Goal: Information Seeking & Learning: Learn about a topic

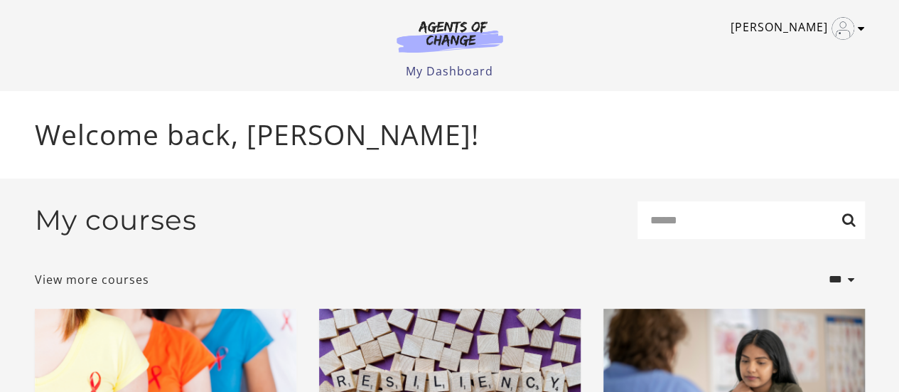
click at [794, 19] on link "[PERSON_NAME]" at bounding box center [794, 28] width 127 height 23
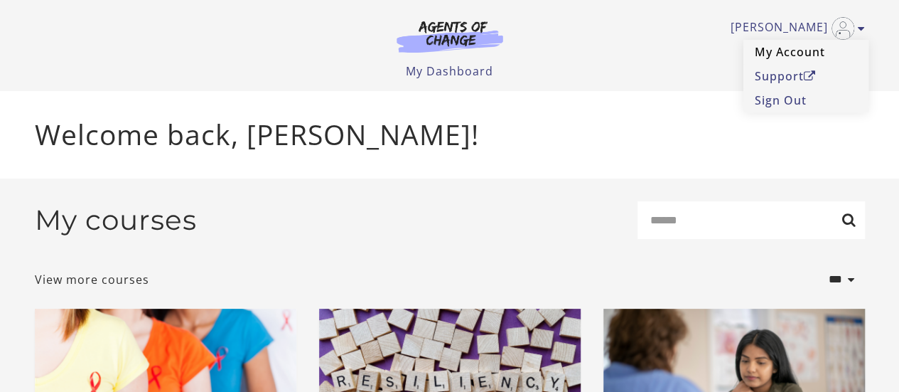
click at [778, 58] on link "My Account" at bounding box center [805, 52] width 125 height 24
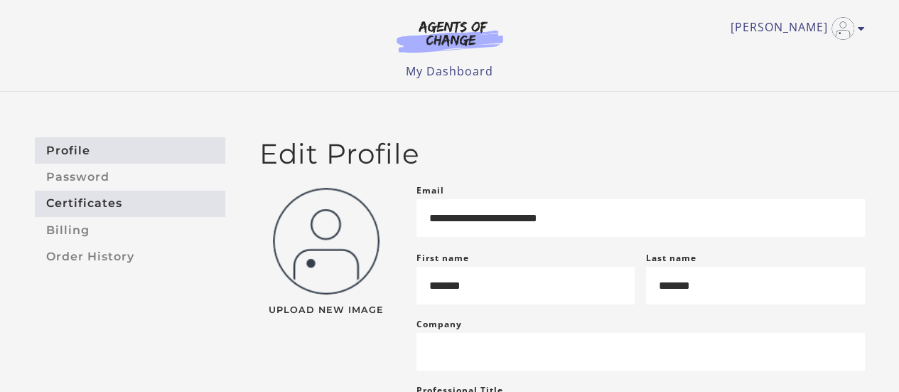
click at [95, 202] on link "Certificates" at bounding box center [130, 203] width 190 height 26
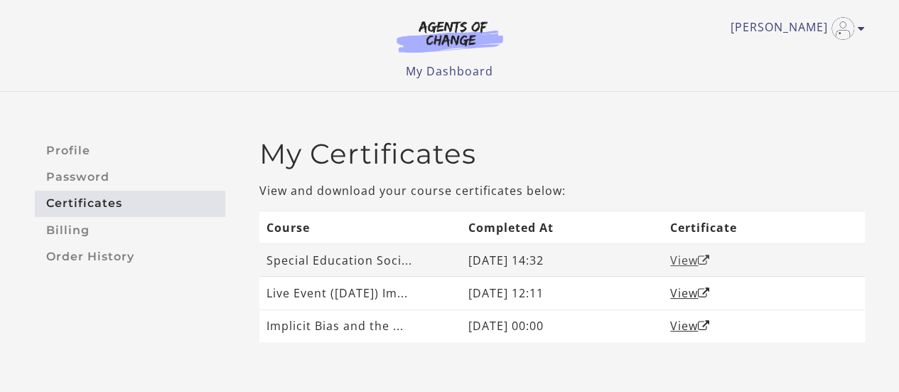
click at [685, 257] on link "View" at bounding box center [690, 260] width 40 height 16
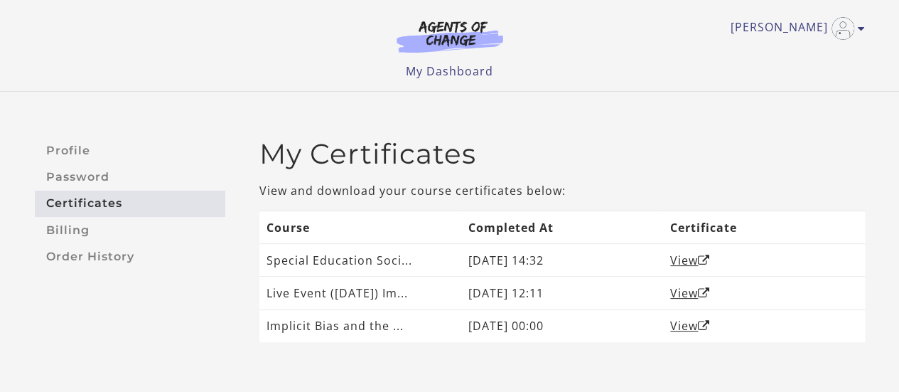
click at [439, 28] on img at bounding box center [450, 36] width 136 height 33
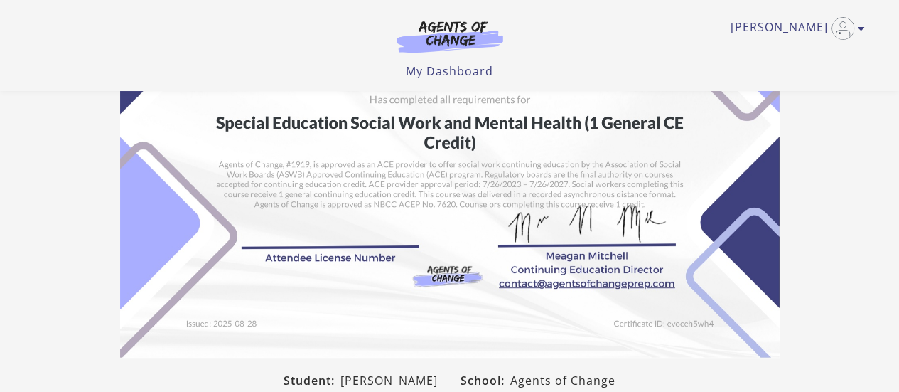
scroll to position [71, 0]
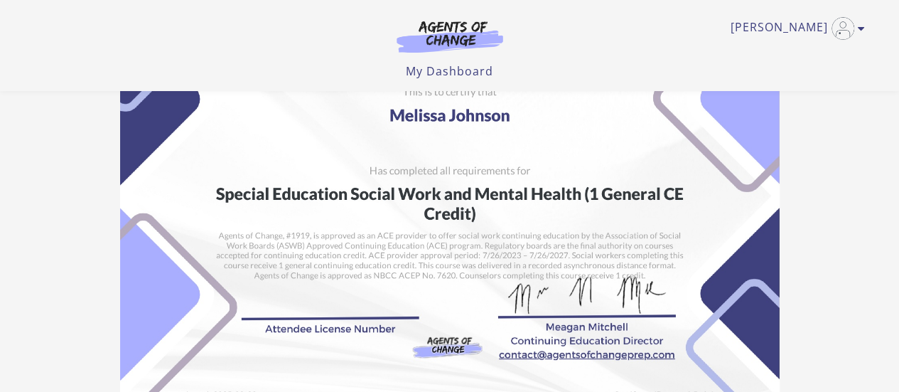
click at [279, 313] on img at bounding box center [450, 196] width 660 height 466
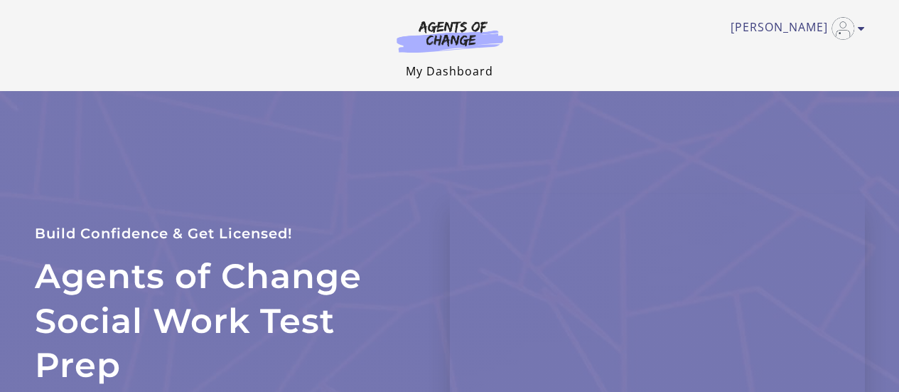
click at [434, 72] on link "My Dashboard" at bounding box center [449, 71] width 87 height 16
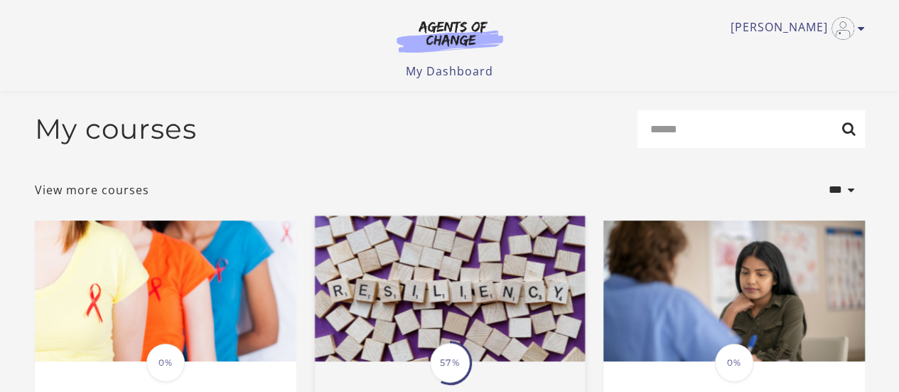
scroll to position [142, 0]
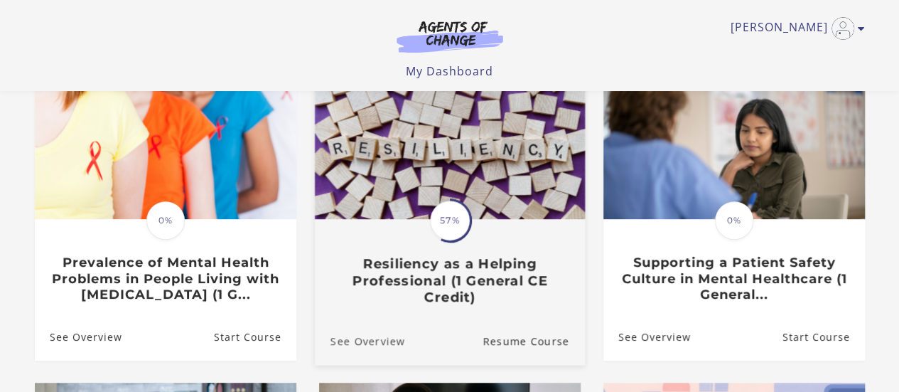
click at [343, 342] on link "See Overview" at bounding box center [359, 340] width 90 height 48
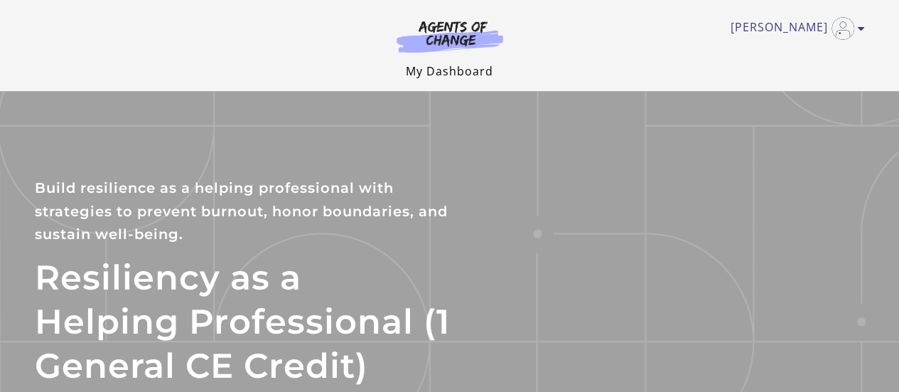
click at [449, 70] on link "My Dashboard" at bounding box center [449, 71] width 87 height 16
